Goal: Find specific page/section: Find specific page/section

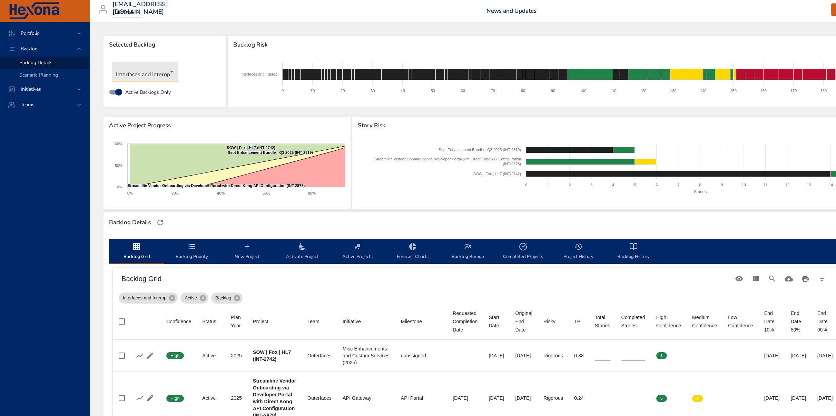
click at [144, 75] on body "Portfolio Backlog Backlog Details Scenario Planning Initiatives Teams [EMAIL_AD…" at bounding box center [418, 208] width 836 height 416
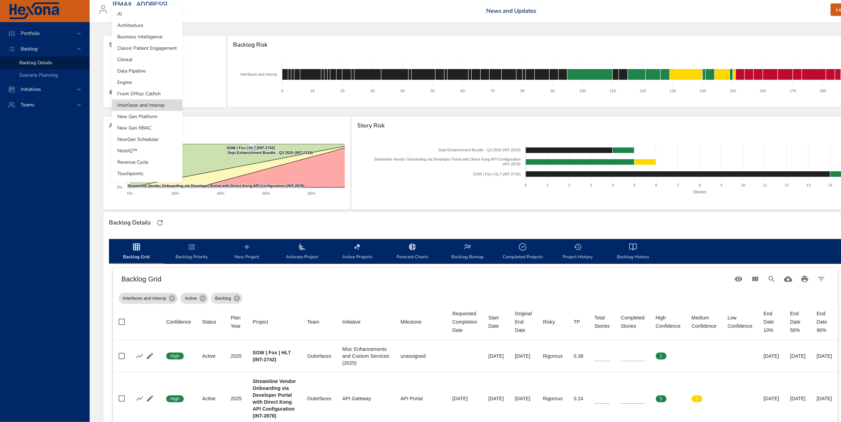
click at [134, 160] on li "Revenue Cycle" at bounding box center [147, 161] width 71 height 11
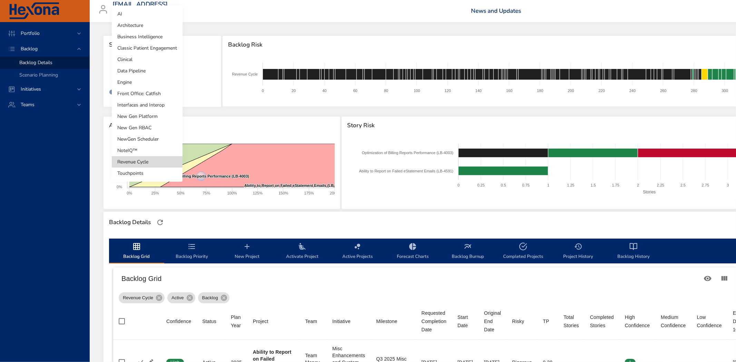
click at [148, 70] on body "Portfolio Backlog Backlog Details Scenario Planning Initiatives Teams [EMAIL_AD…" at bounding box center [368, 181] width 736 height 362
click at [140, 102] on li "Interfaces and Interop" at bounding box center [147, 104] width 71 height 11
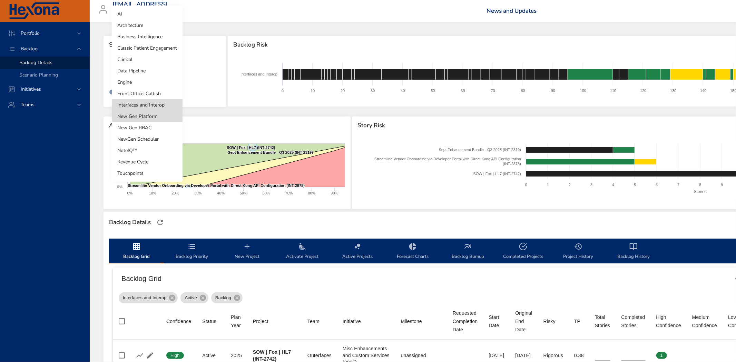
click at [36, 232] on div at bounding box center [368, 181] width 736 height 362
click at [41, 343] on div at bounding box center [368, 181] width 736 height 362
click at [598, 294] on div at bounding box center [368, 181] width 736 height 362
click at [63, 311] on div at bounding box center [368, 181] width 736 height 362
click at [164, 319] on div at bounding box center [368, 181] width 736 height 362
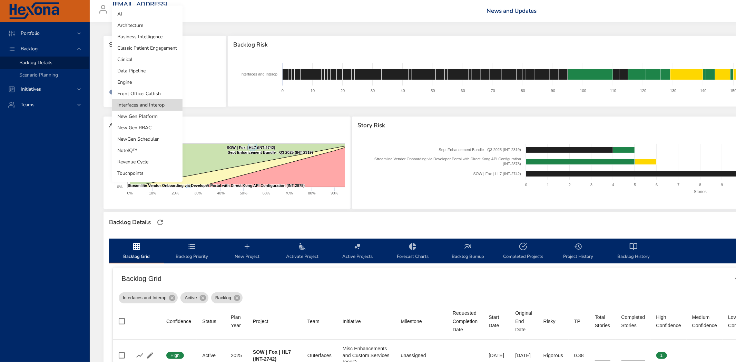
click at [158, 319] on div at bounding box center [368, 181] width 736 height 362
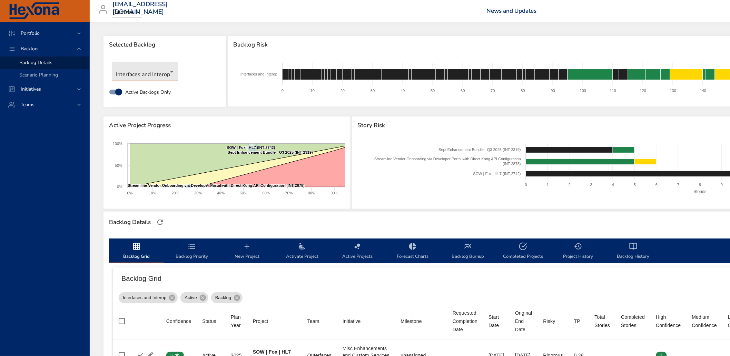
click at [170, 331] on th "Confidence" at bounding box center [179, 322] width 36 height 36
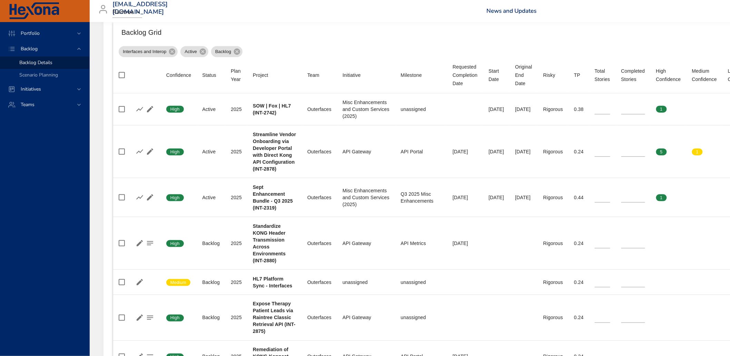
scroll to position [249, 0]
